Goal: Contribute content: Add original content to the website for others to see

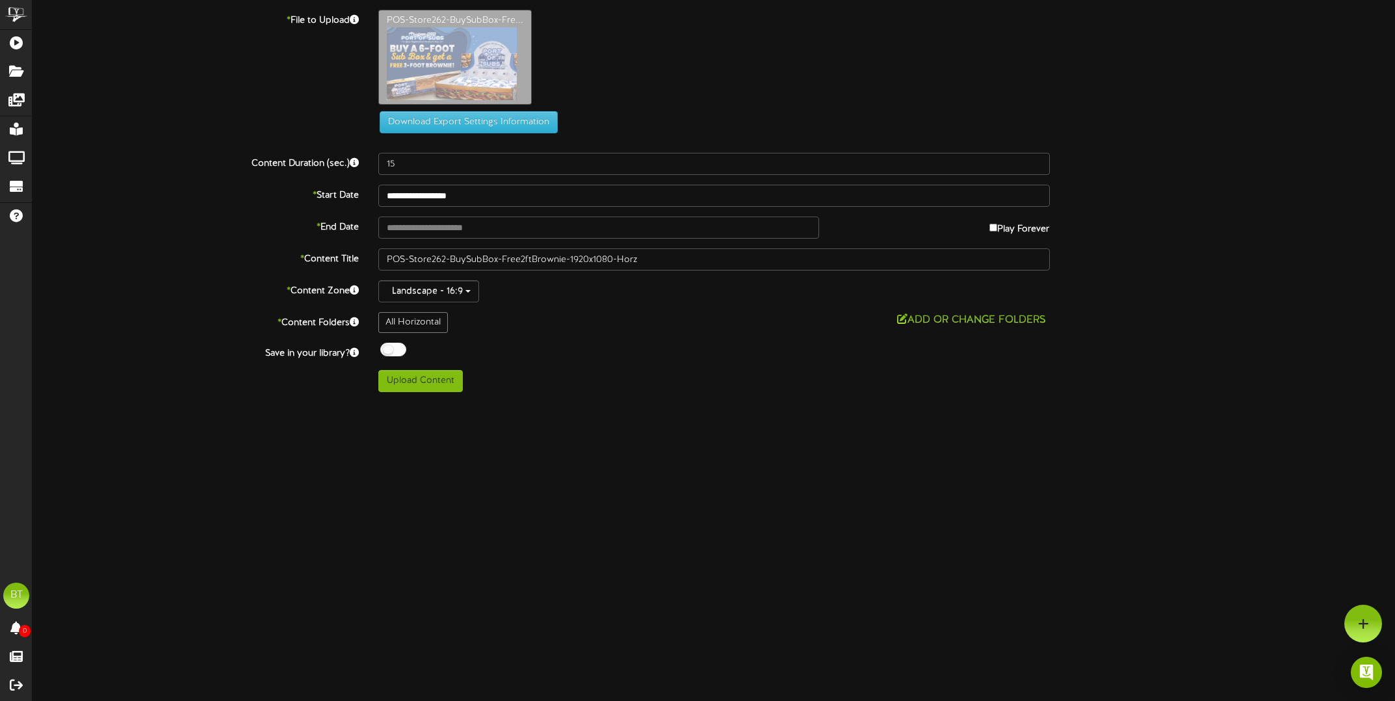
type input "15"
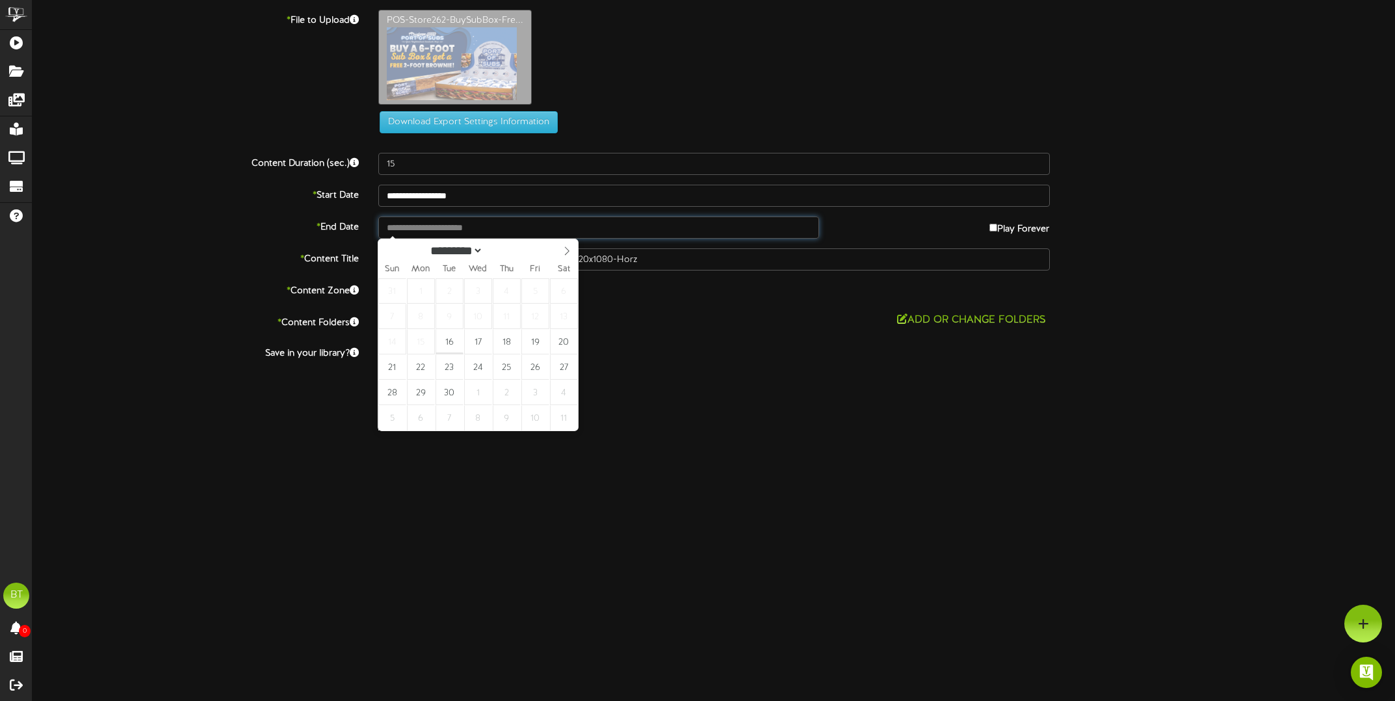
click at [473, 227] on input "text" at bounding box center [598, 228] width 441 height 22
type input "**********"
select select "*"
type input "**********"
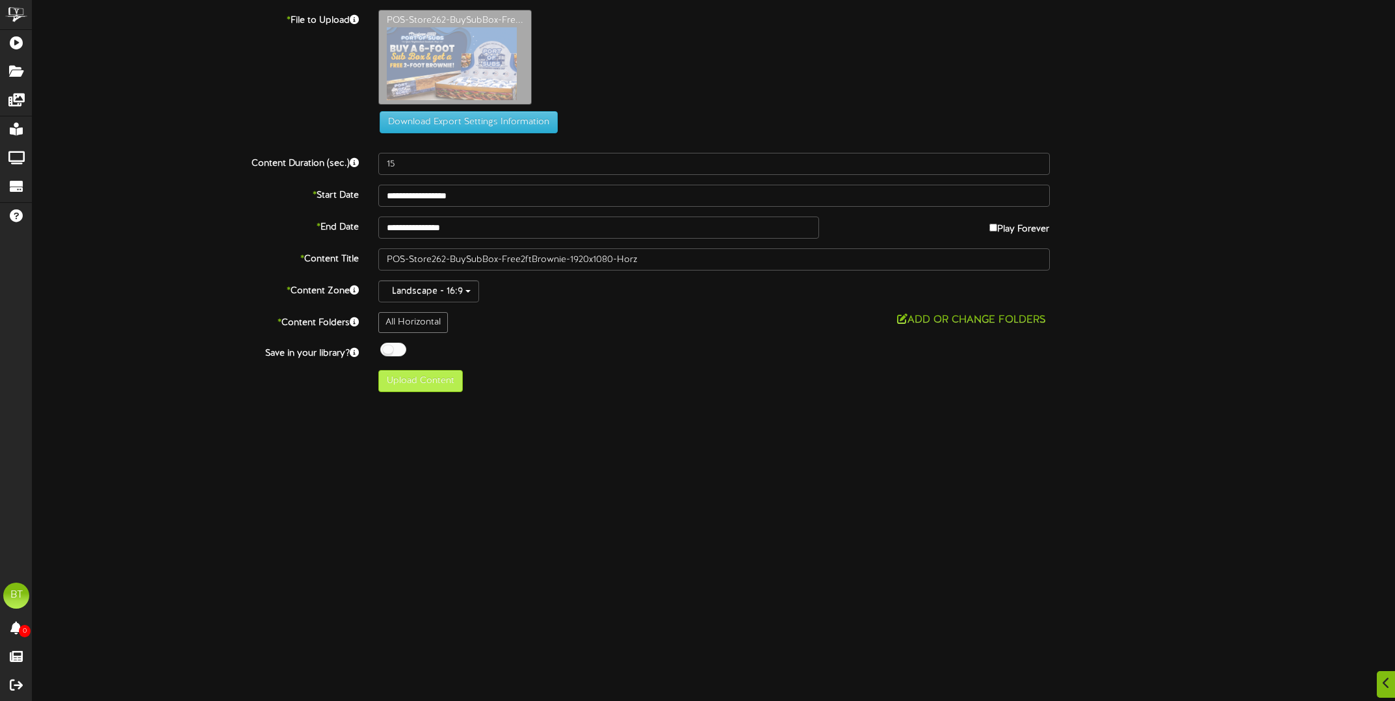
scroll to position [1, 0]
click at [434, 383] on button "Upload Content" at bounding box center [420, 381] width 85 height 22
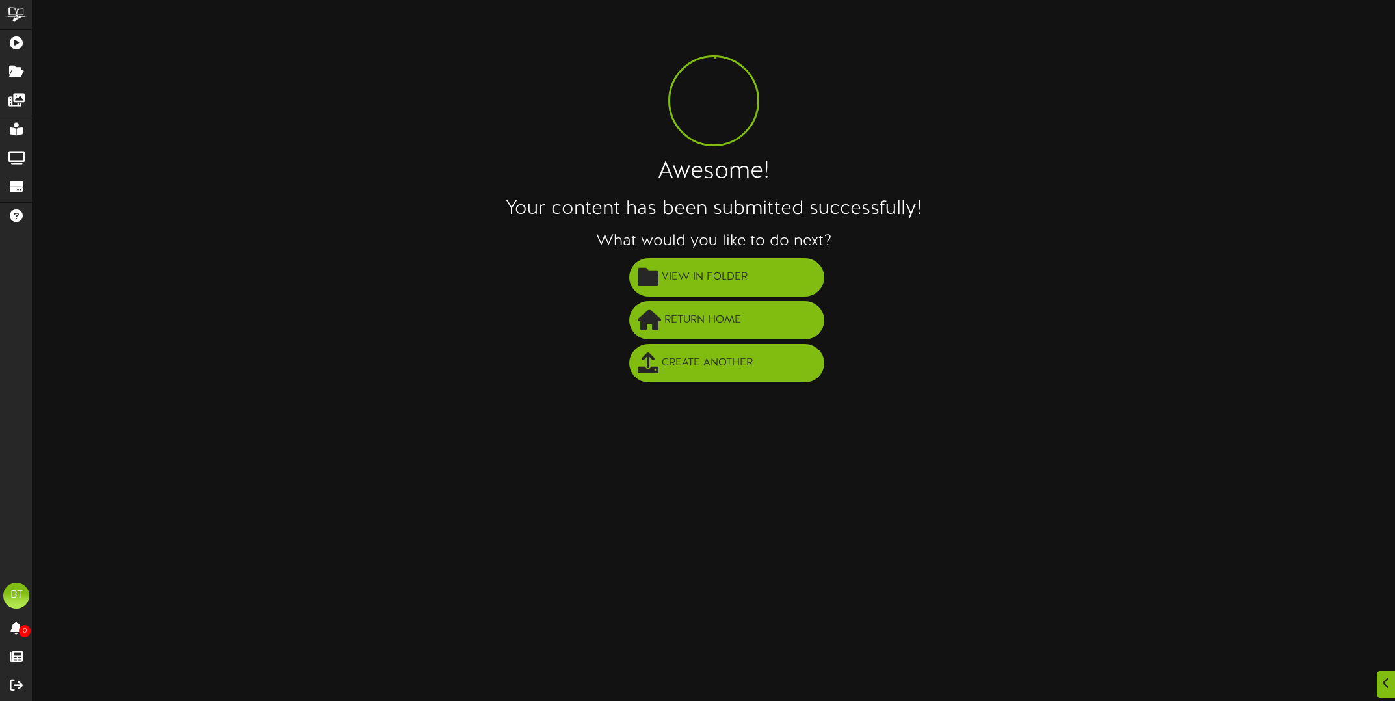
scroll to position [0, 0]
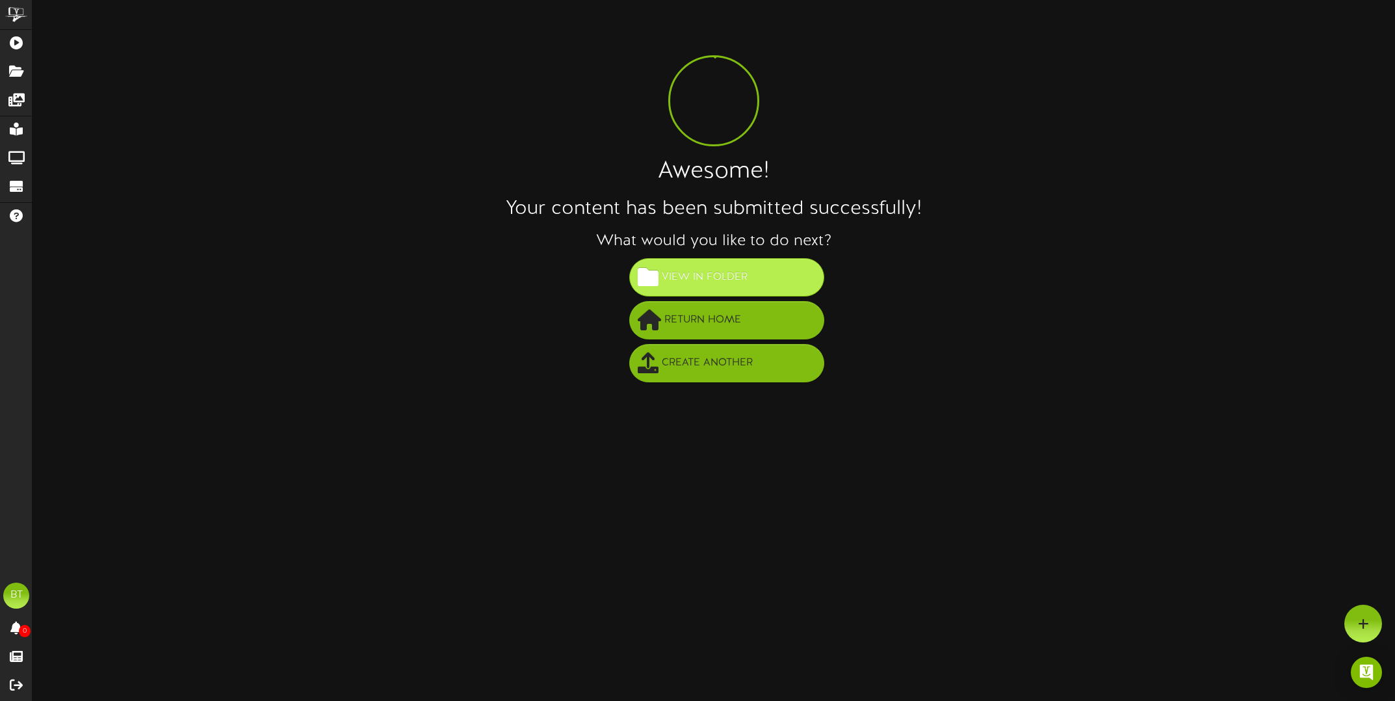
click at [713, 263] on button "View in Folder" at bounding box center [726, 277] width 195 height 38
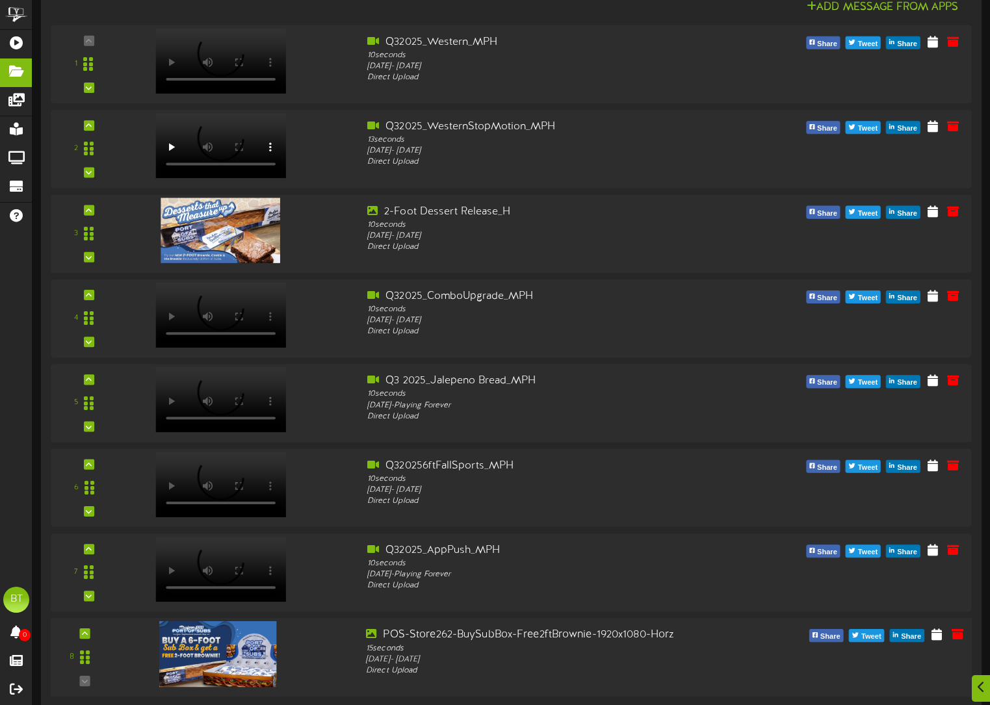
scroll to position [185, 0]
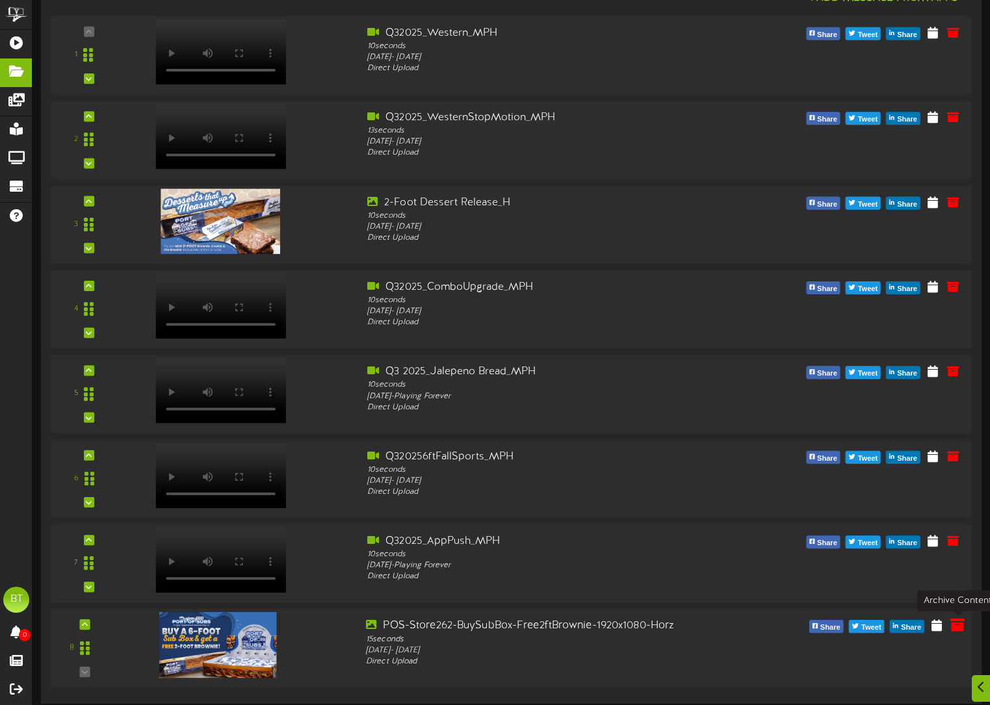
click at [959, 627] on icon at bounding box center [958, 625] width 14 height 14
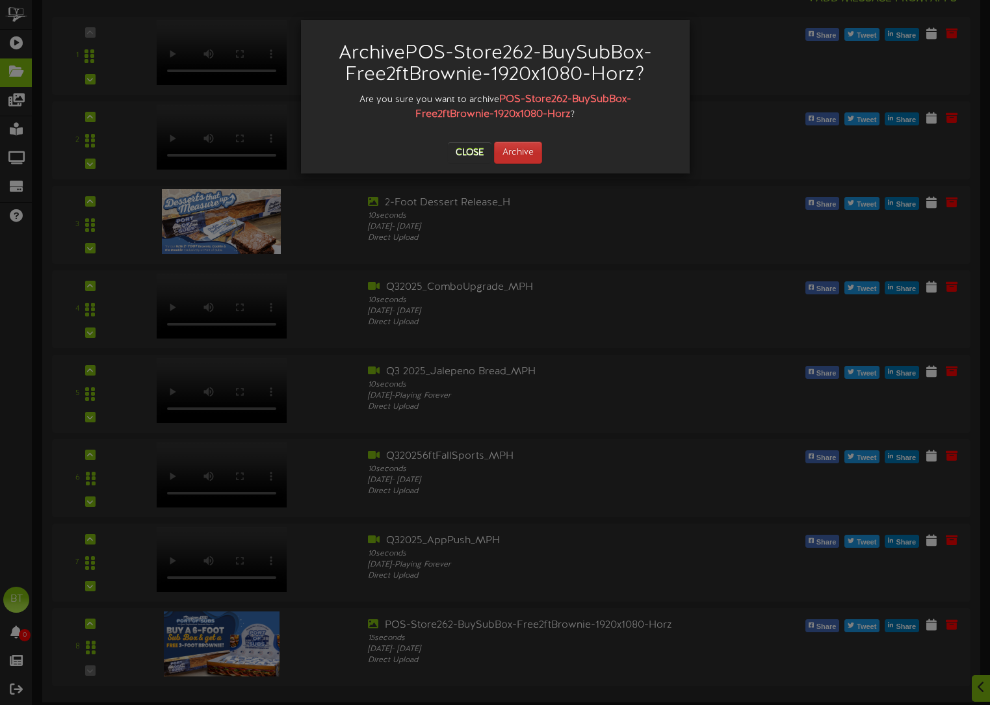
click at [523, 153] on button "Archive" at bounding box center [518, 153] width 48 height 22
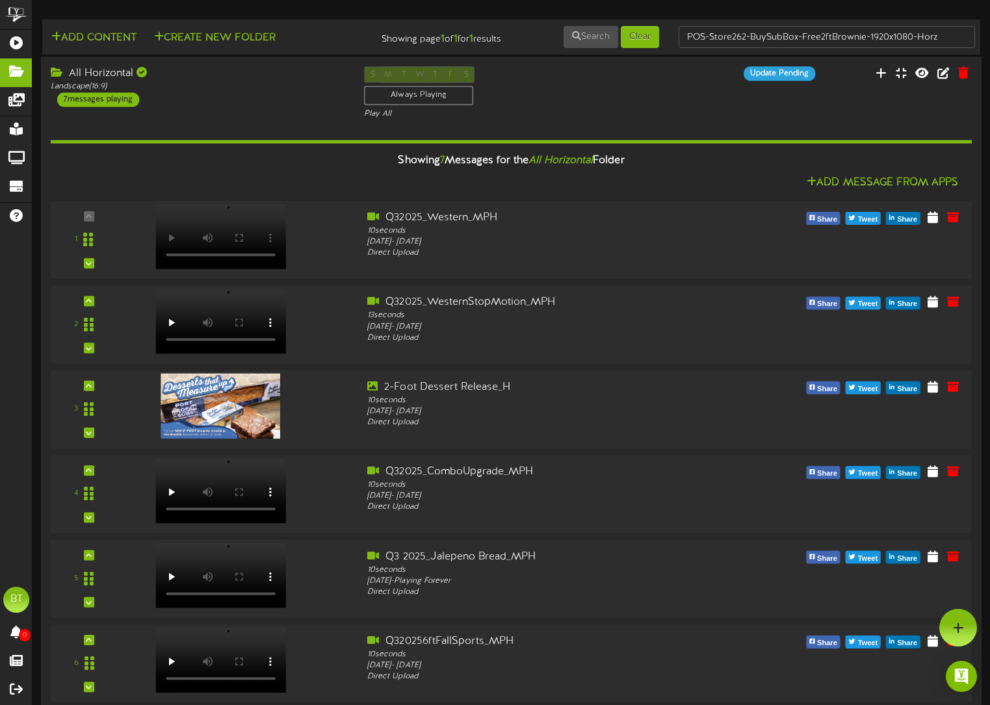
scroll to position [0, 0]
click at [155, 99] on div "All Horizontal Landscape ( 16:9 ) 7 messages playing" at bounding box center [197, 86] width 313 height 40
click at [178, 68] on div "All Horizontal" at bounding box center [198, 73] width 294 height 15
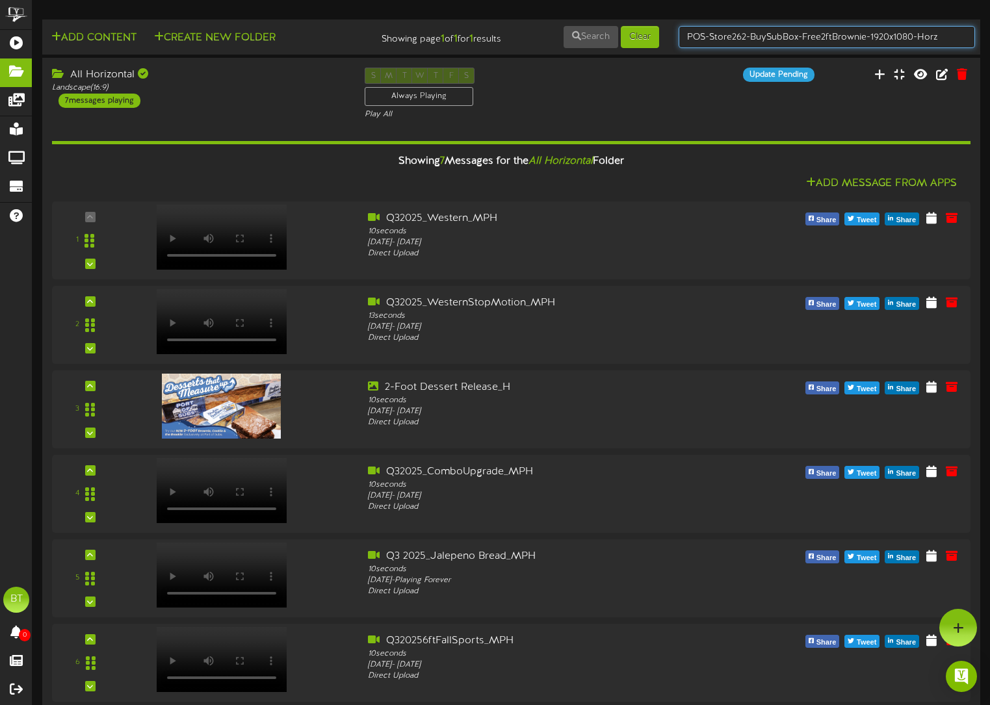
click at [820, 34] on input "POS-Store262-BuySubBox-Free2ftBrownie-1920x1080-Horz" at bounding box center [827, 37] width 296 height 22
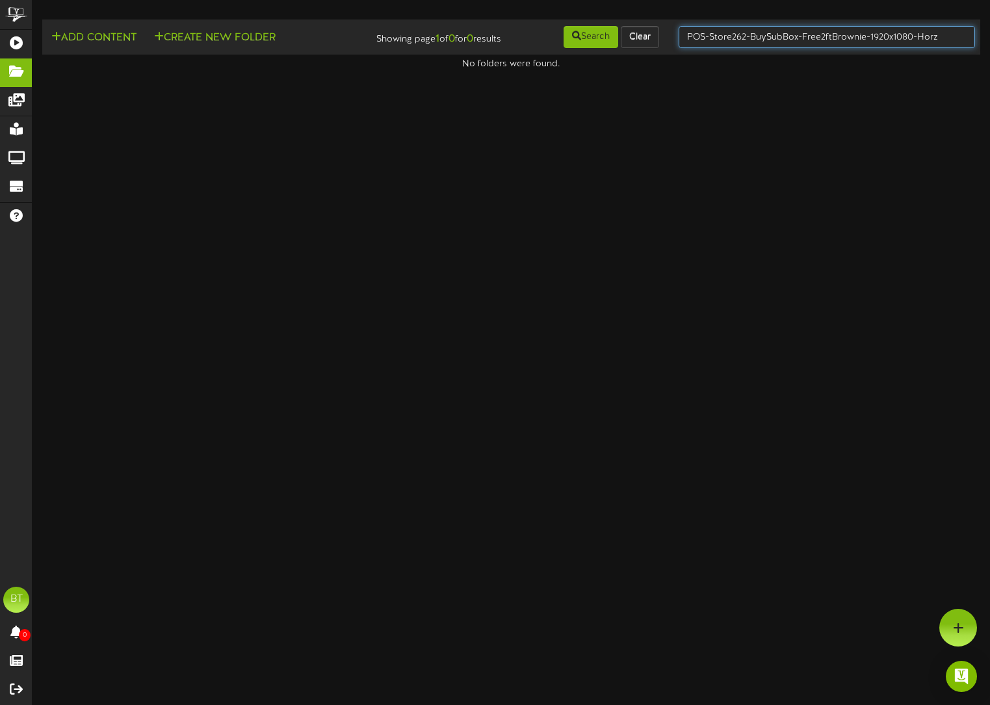
click at [813, 40] on input "POS-Store262-BuySubBox-Free2ftBrownie-1920x1080-Horz" at bounding box center [827, 37] width 296 height 22
type input "262"
click at [750, 34] on input "262" at bounding box center [827, 37] width 296 height 22
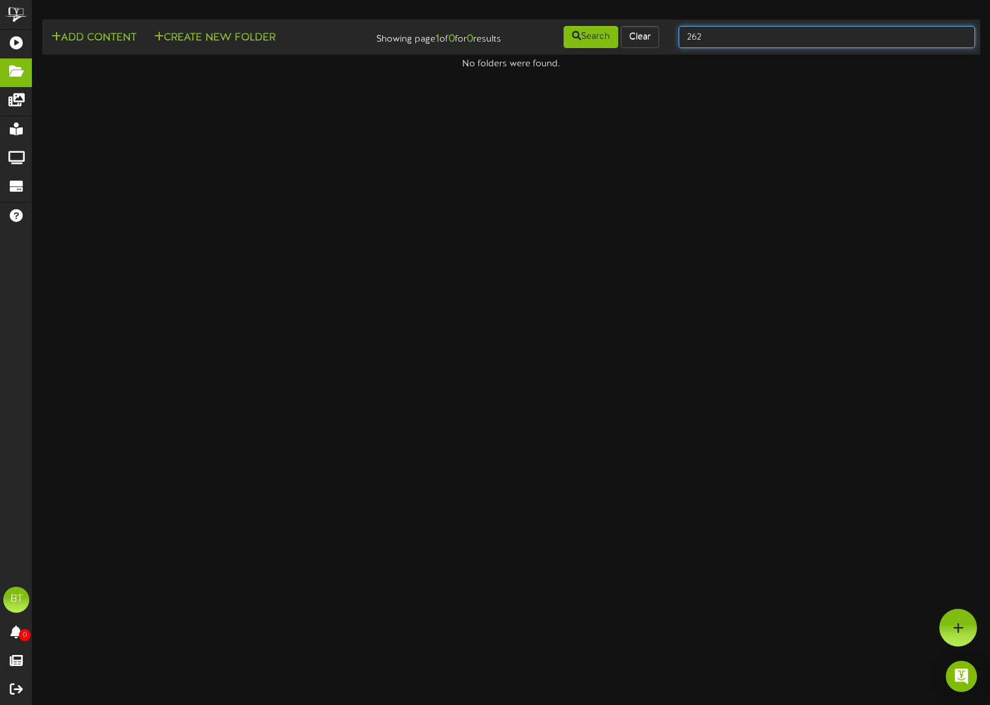
click at [750, 34] on input "262" at bounding box center [827, 37] width 296 height 22
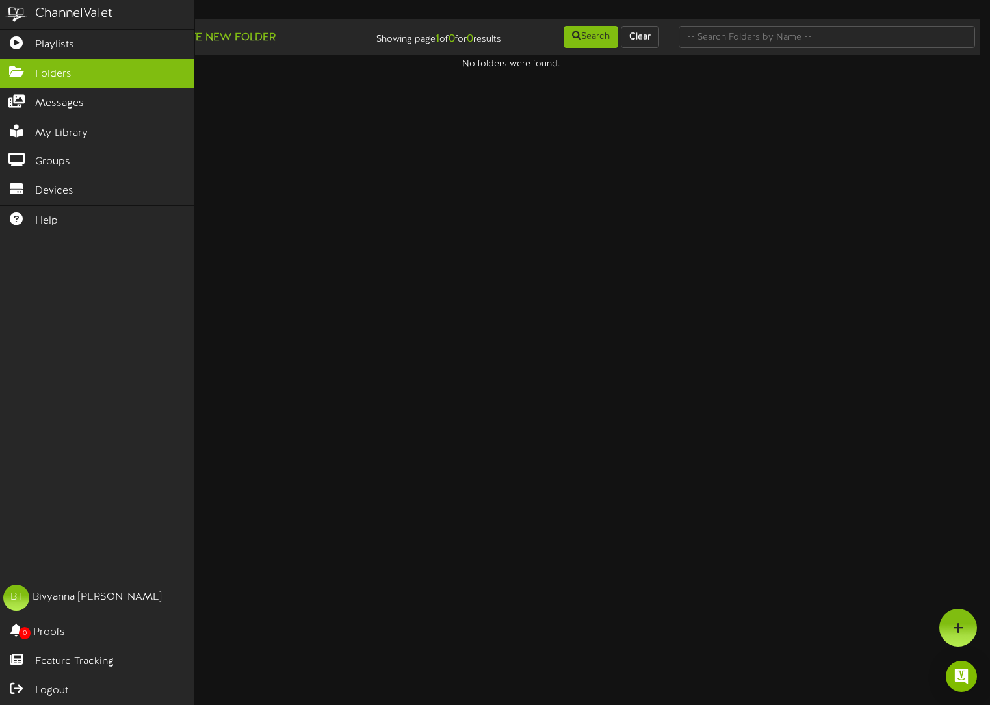
click at [74, 74] on link "Folders" at bounding box center [97, 73] width 194 height 29
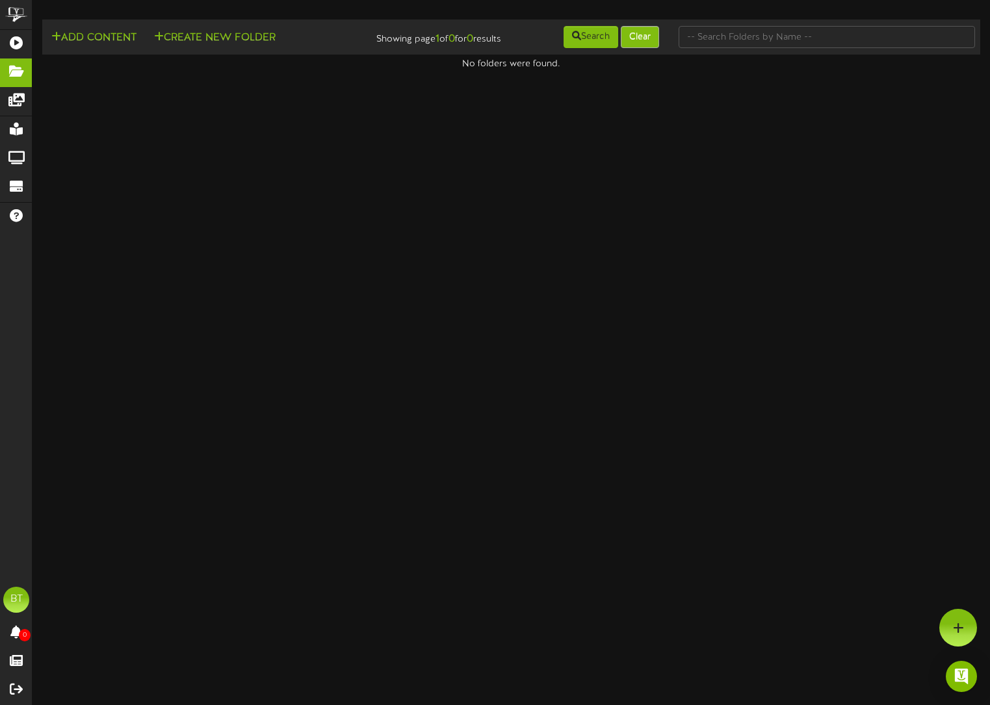
click at [644, 36] on button "Clear" at bounding box center [640, 37] width 38 height 22
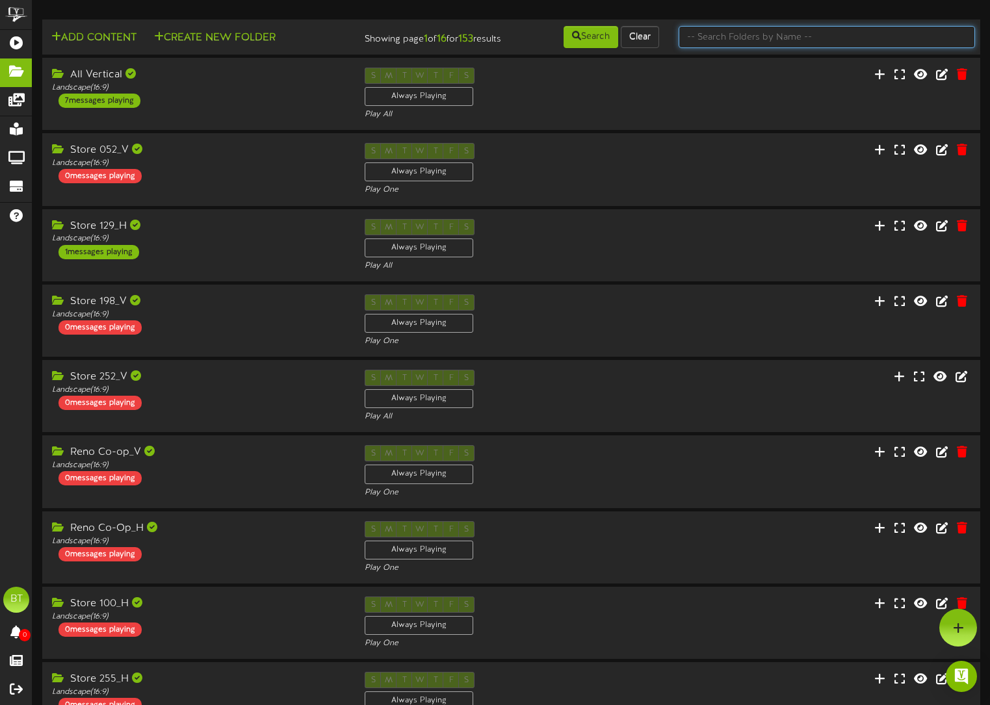
click at [769, 38] on input "text" at bounding box center [827, 37] width 296 height 22
type input "262"
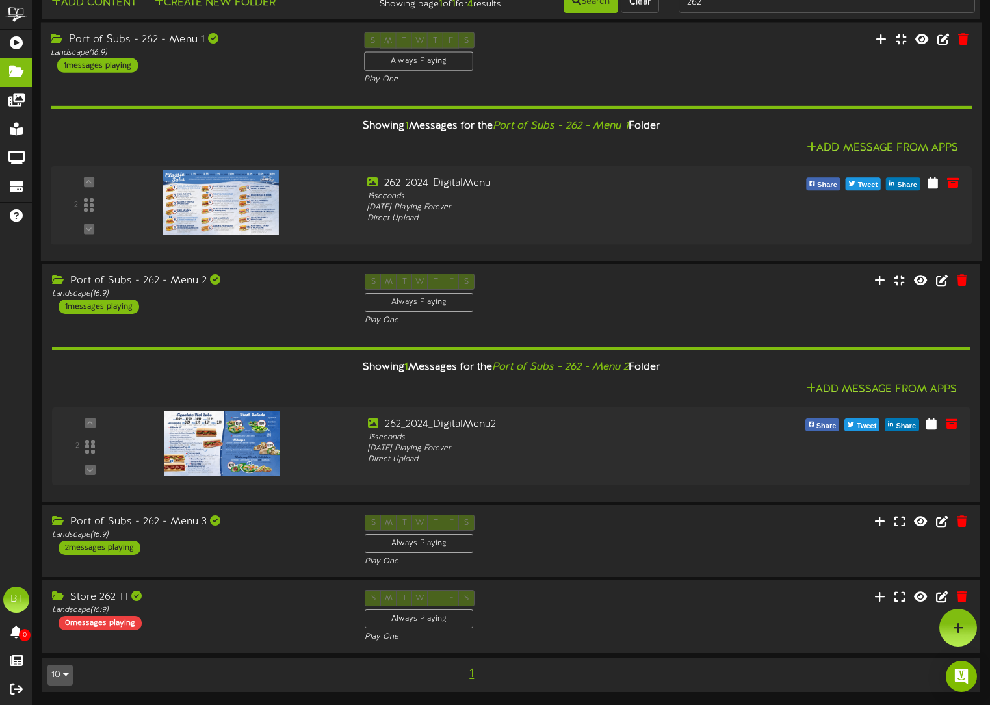
scroll to position [36, 0]
click at [209, 611] on div "Landscape ( 16:9 )" at bounding box center [198, 610] width 294 height 11
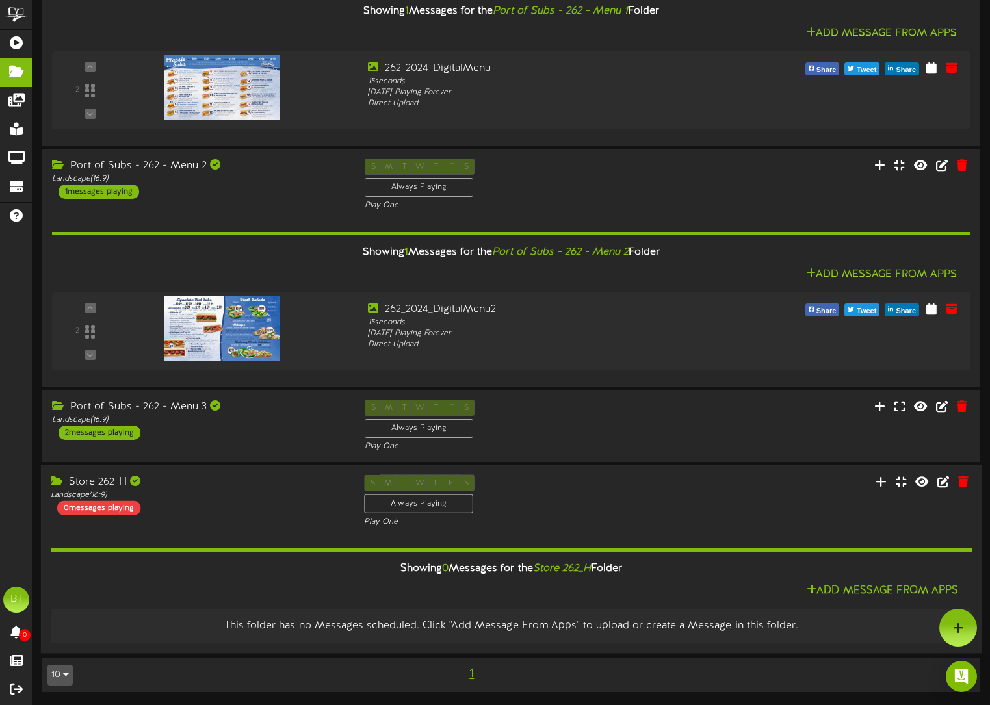
scroll to position [151, 0]
click at [954, 646] on div at bounding box center [958, 628] width 38 height 38
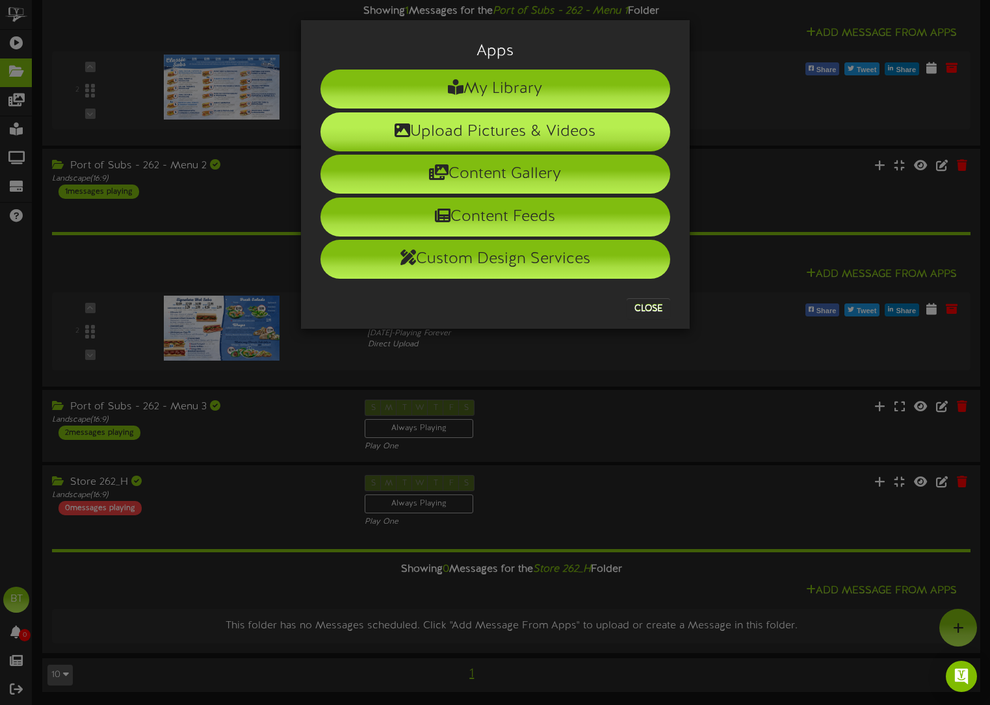
click at [544, 128] on li "Upload Pictures & Videos" at bounding box center [496, 131] width 350 height 39
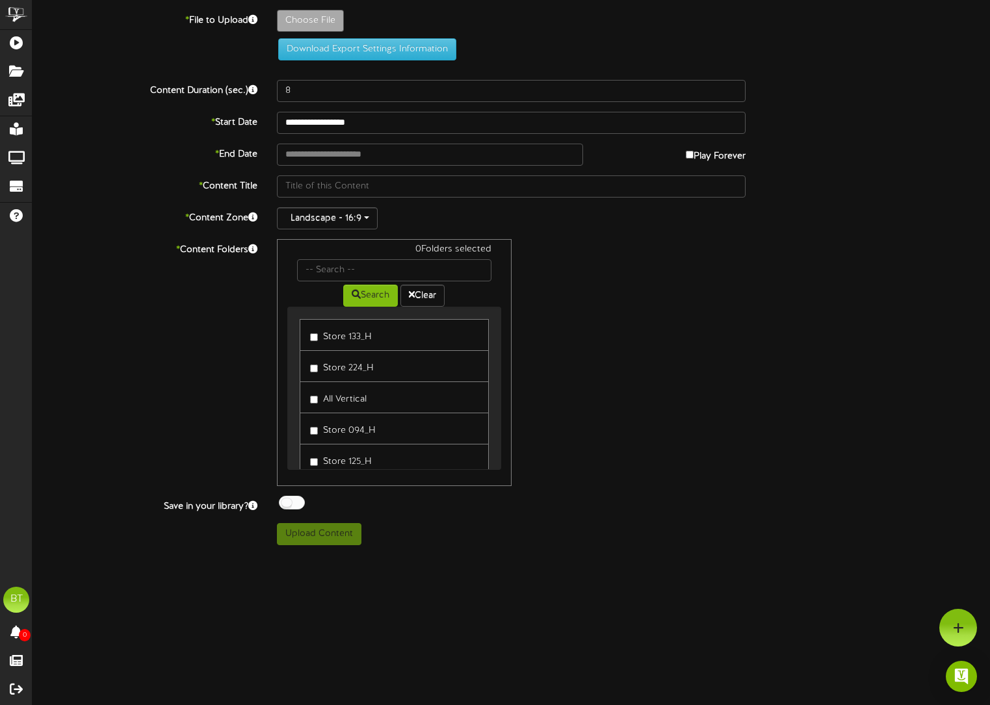
type input "**********"
type input "POS-Store262-BuySubBox-Free2ftBrownie-1920x1080-Horz"
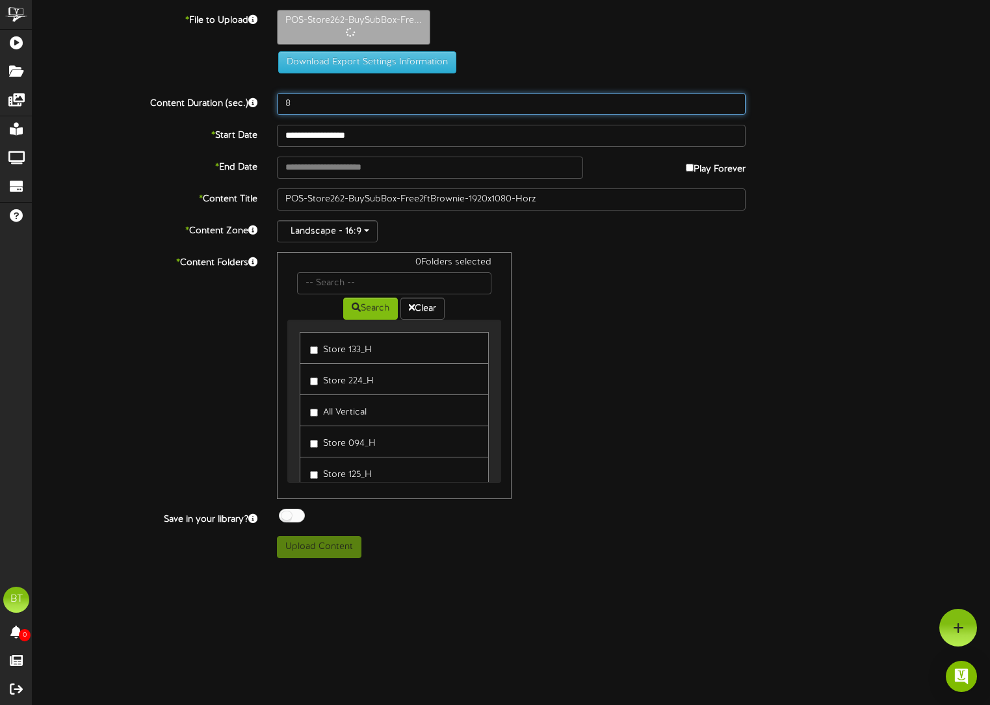
click at [343, 101] on input "8" at bounding box center [511, 104] width 469 height 22
type input "15"
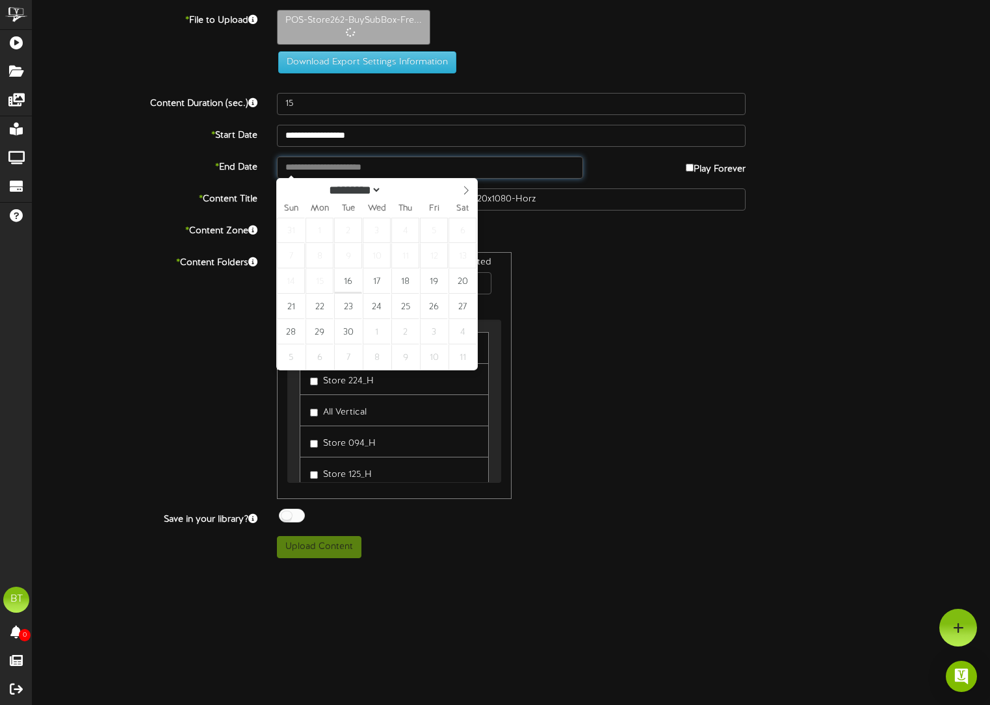
click at [357, 164] on input "text" at bounding box center [430, 168] width 306 height 22
type input "**********"
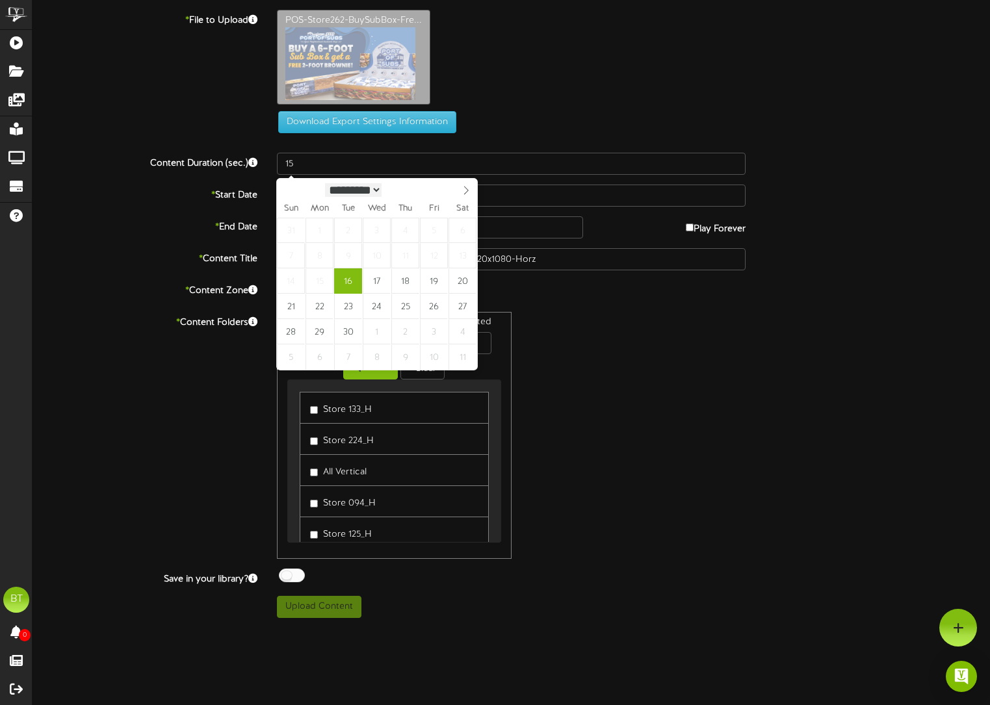
scroll to position [3, 0]
select select "*"
type input "**********"
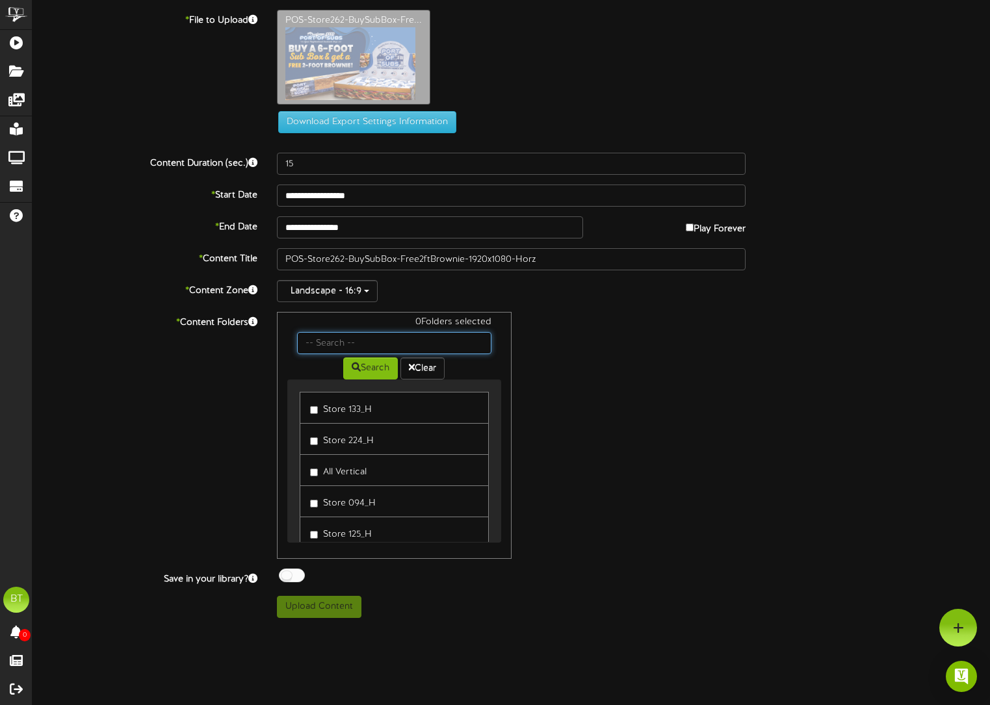
click at [348, 346] on input "text" at bounding box center [394, 343] width 194 height 22
type input "262"
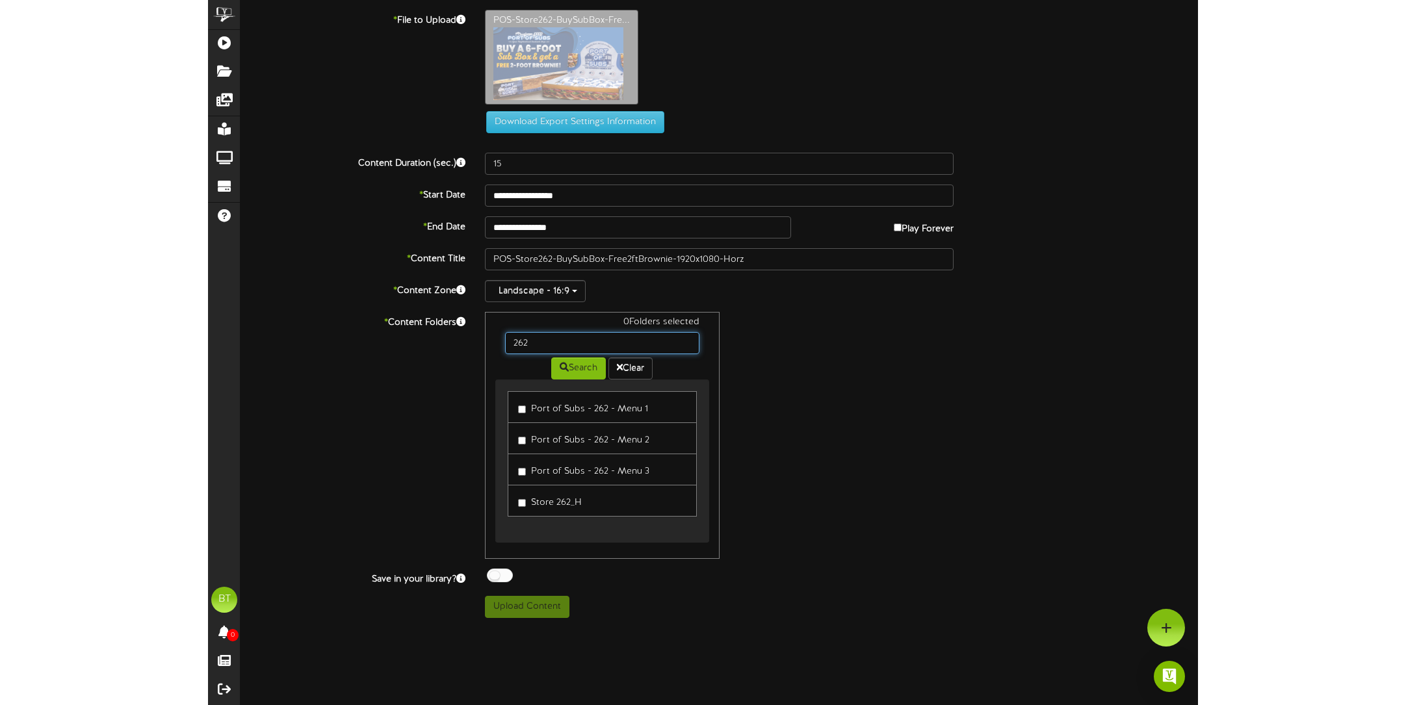
scroll to position [1, 0]
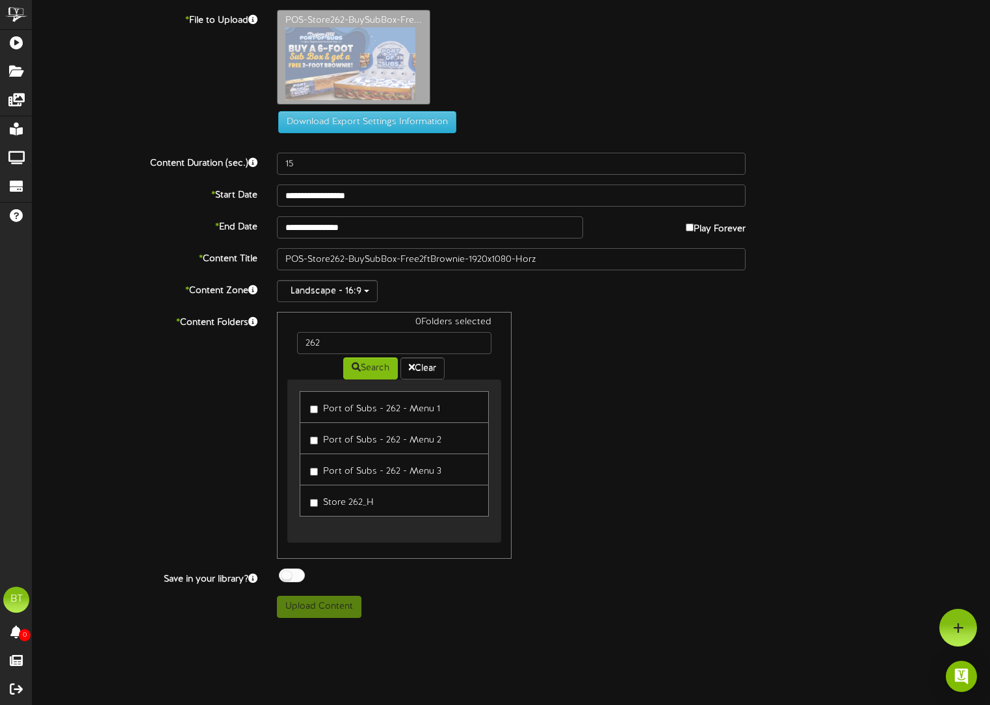
click at [320, 501] on label "Store 262_H" at bounding box center [342, 501] width 64 height 18
click at [337, 603] on button "Upload Content" at bounding box center [319, 607] width 85 height 22
